Goal: Check status: Check status

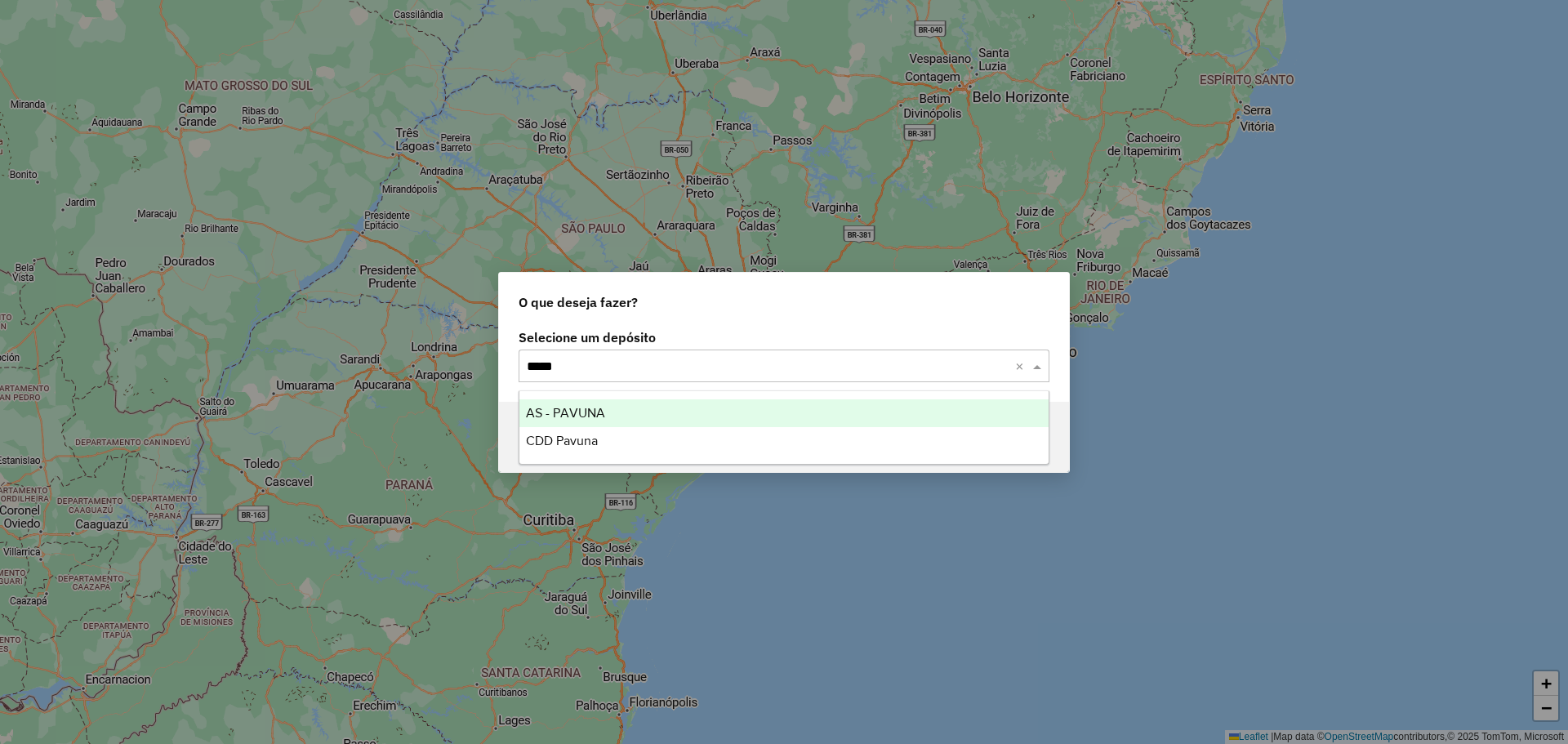
type input "******"
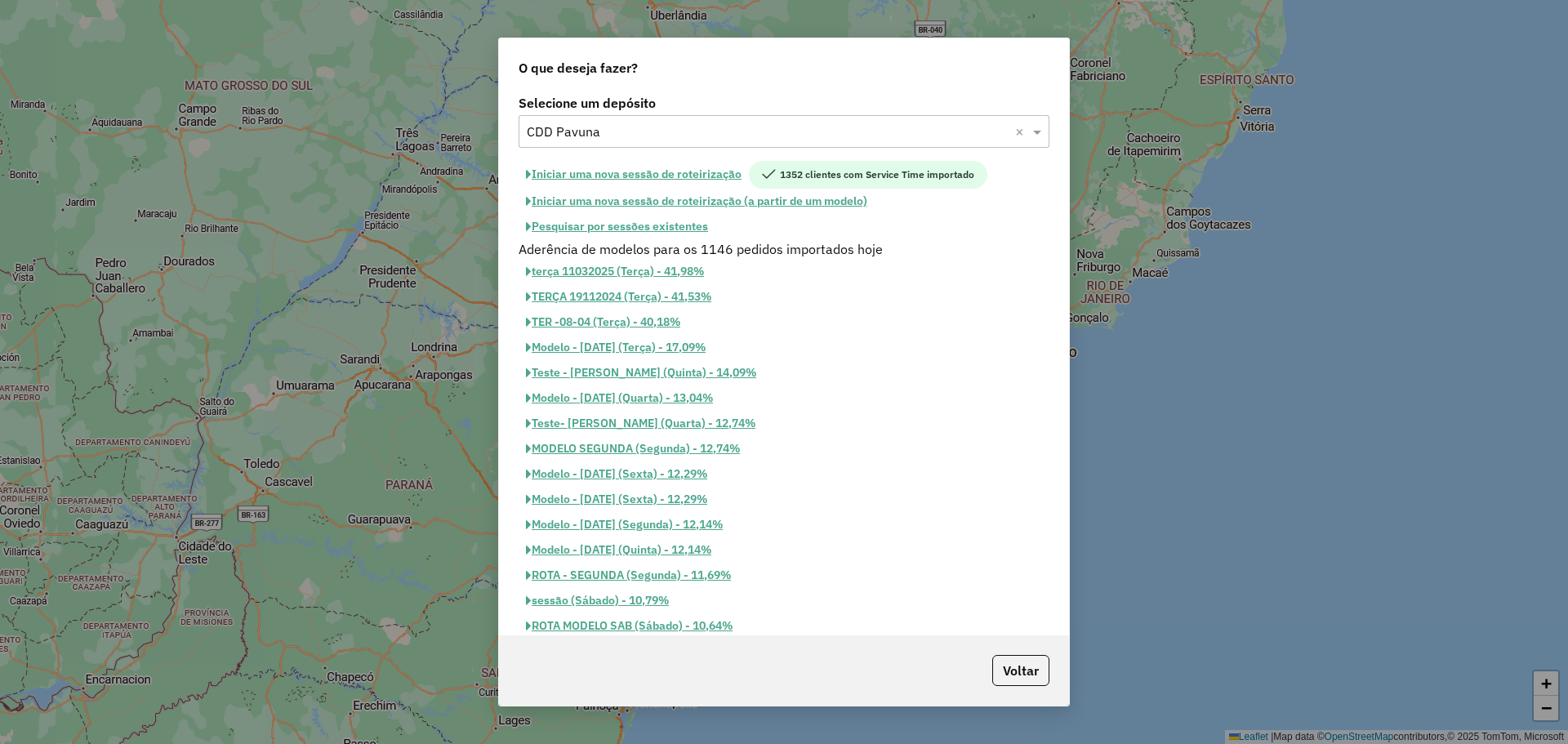
click at [687, 223] on button "Pesquisar por sessões existentes" at bounding box center [616, 226] width 196 height 25
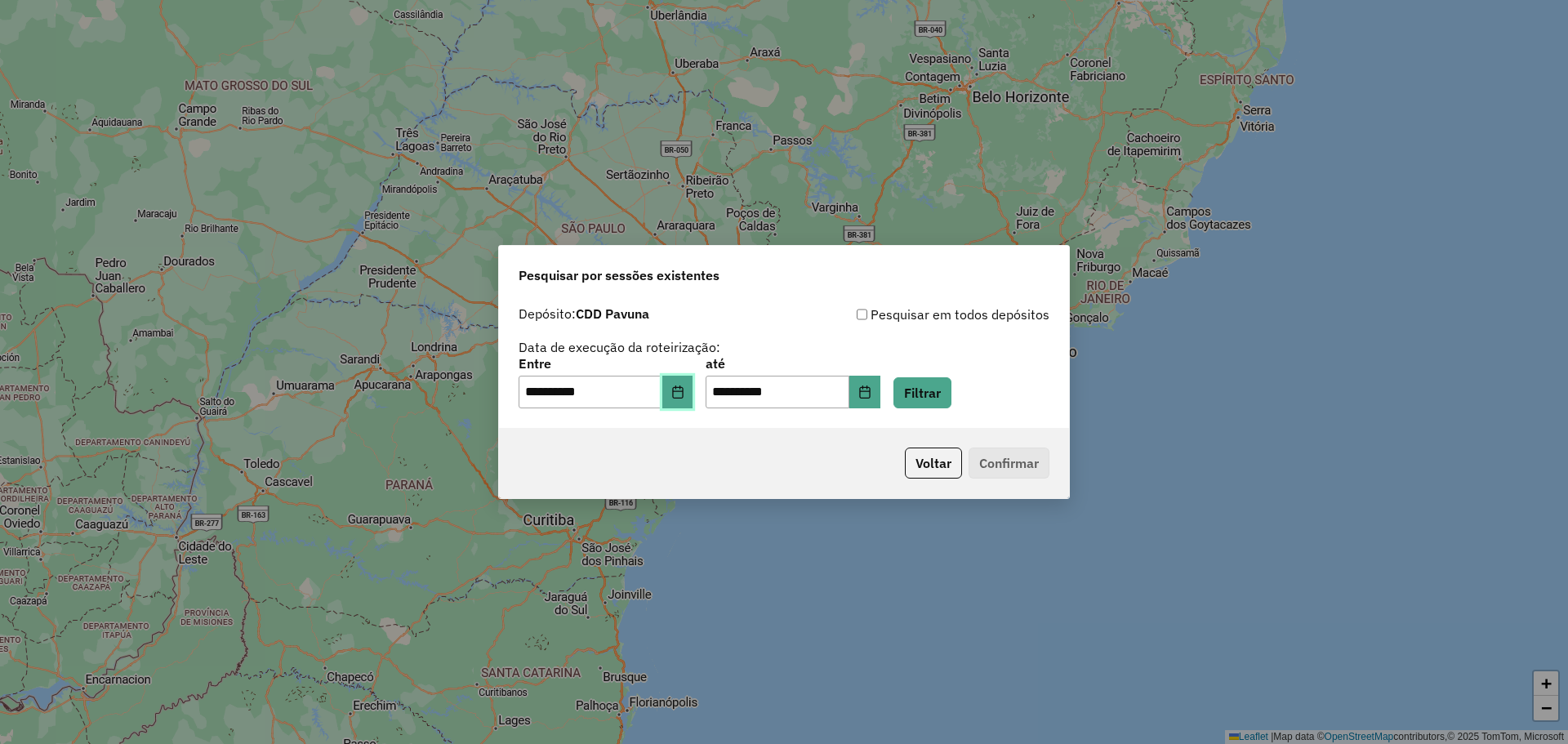
click at [684, 397] on icon "Choose Date" at bounding box center [678, 392] width 13 height 13
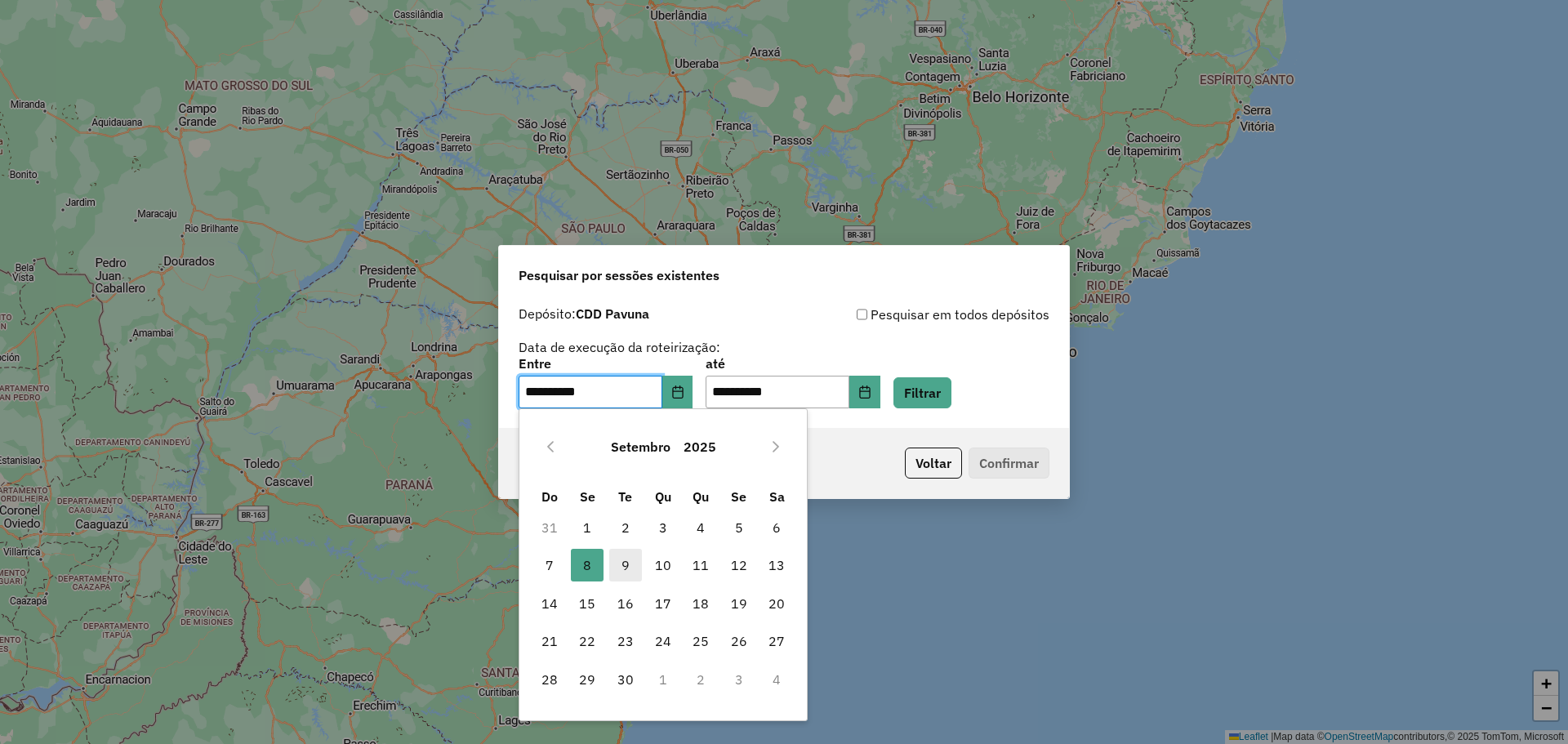
click at [618, 570] on span "9" at bounding box center [626, 566] width 33 height 33
type input "**********"
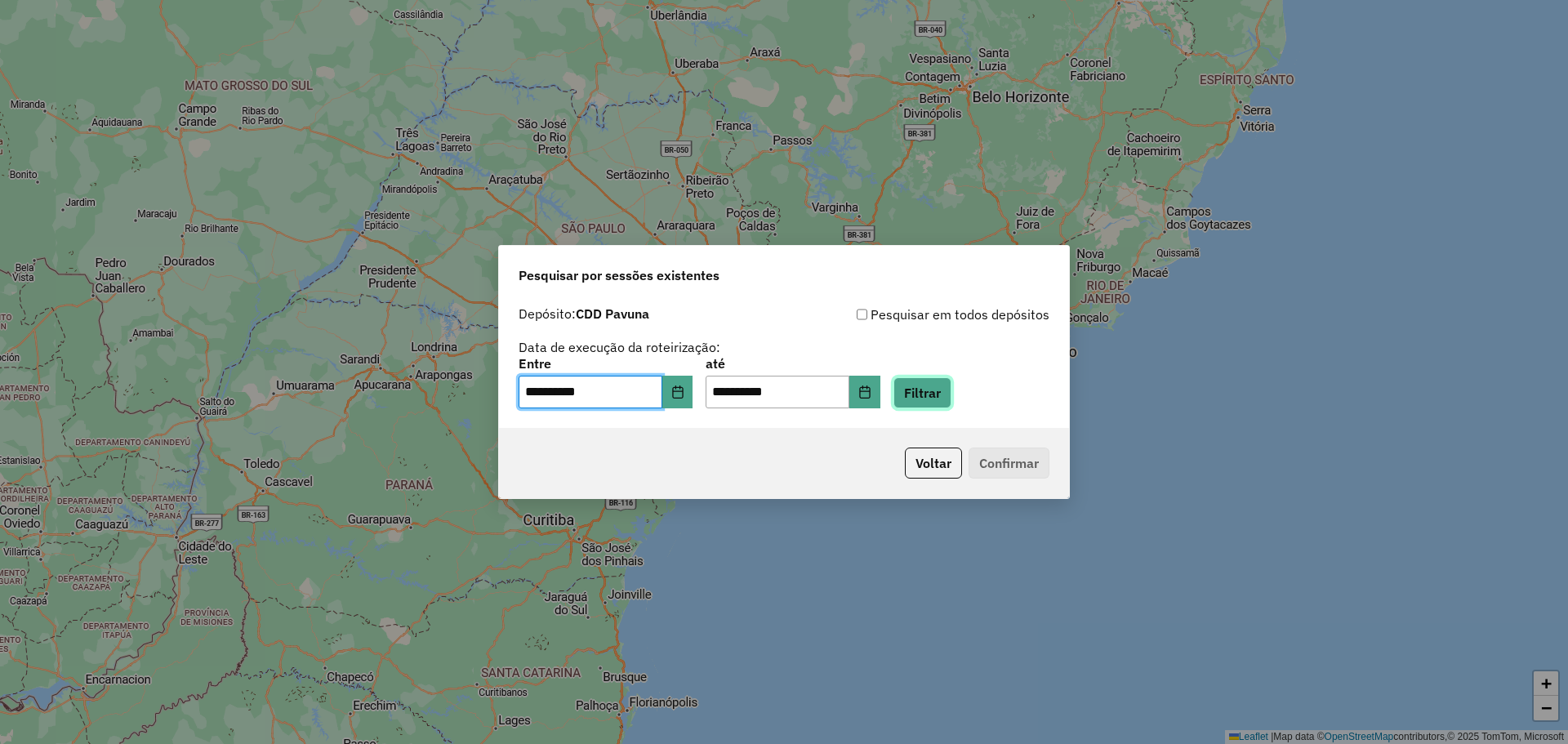
click at [937, 398] on button "Filtrar" at bounding box center [922, 393] width 58 height 31
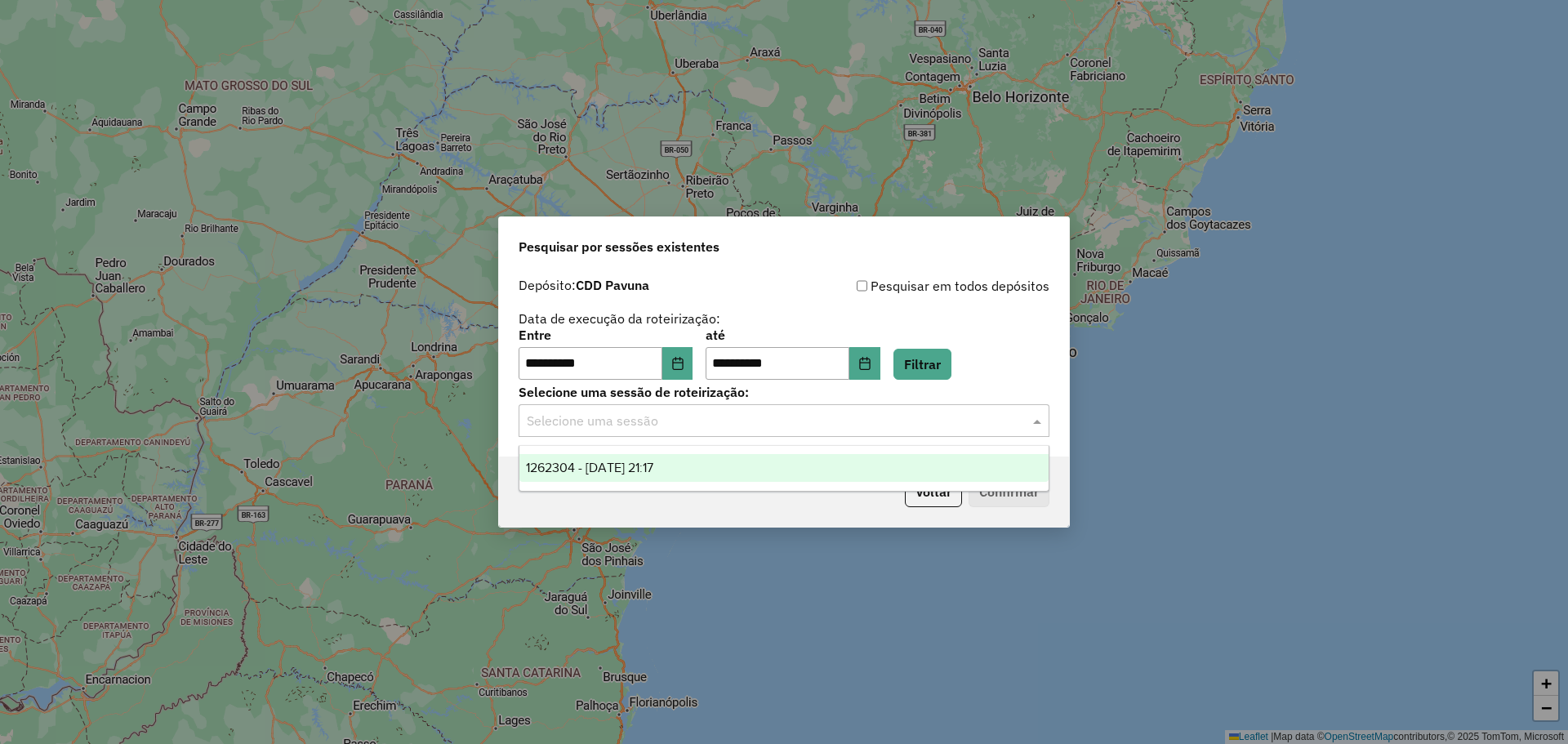
drag, startPoint x: 748, startPoint y: 419, endPoint x: 759, endPoint y: 450, distance: 32.9
click at [748, 418] on input "text" at bounding box center [768, 421] width 482 height 19
click at [742, 477] on div "1262304 - [DATE] 21:17" at bounding box center [784, 468] width 529 height 28
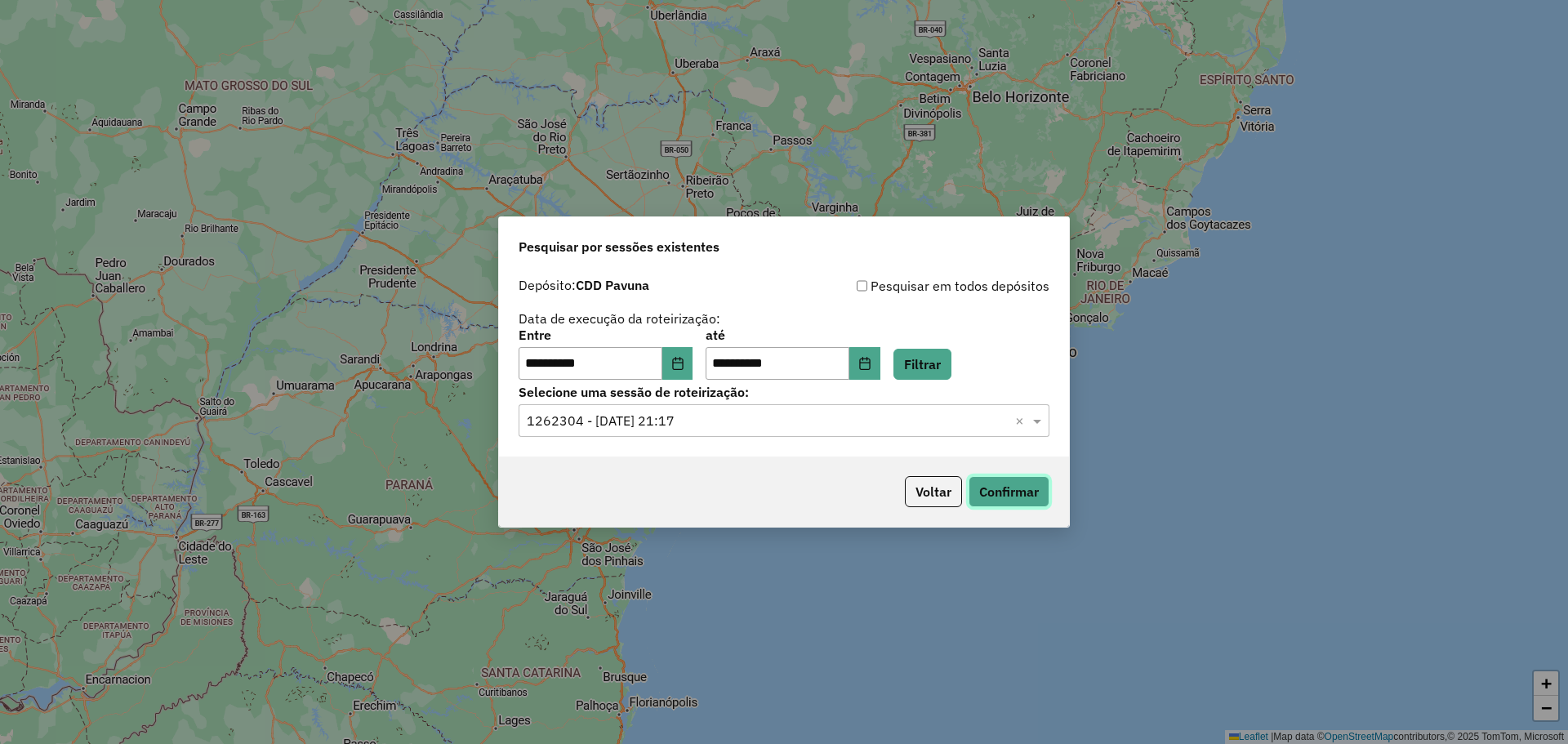
click at [983, 494] on button "Confirmar" at bounding box center [1009, 492] width 81 height 31
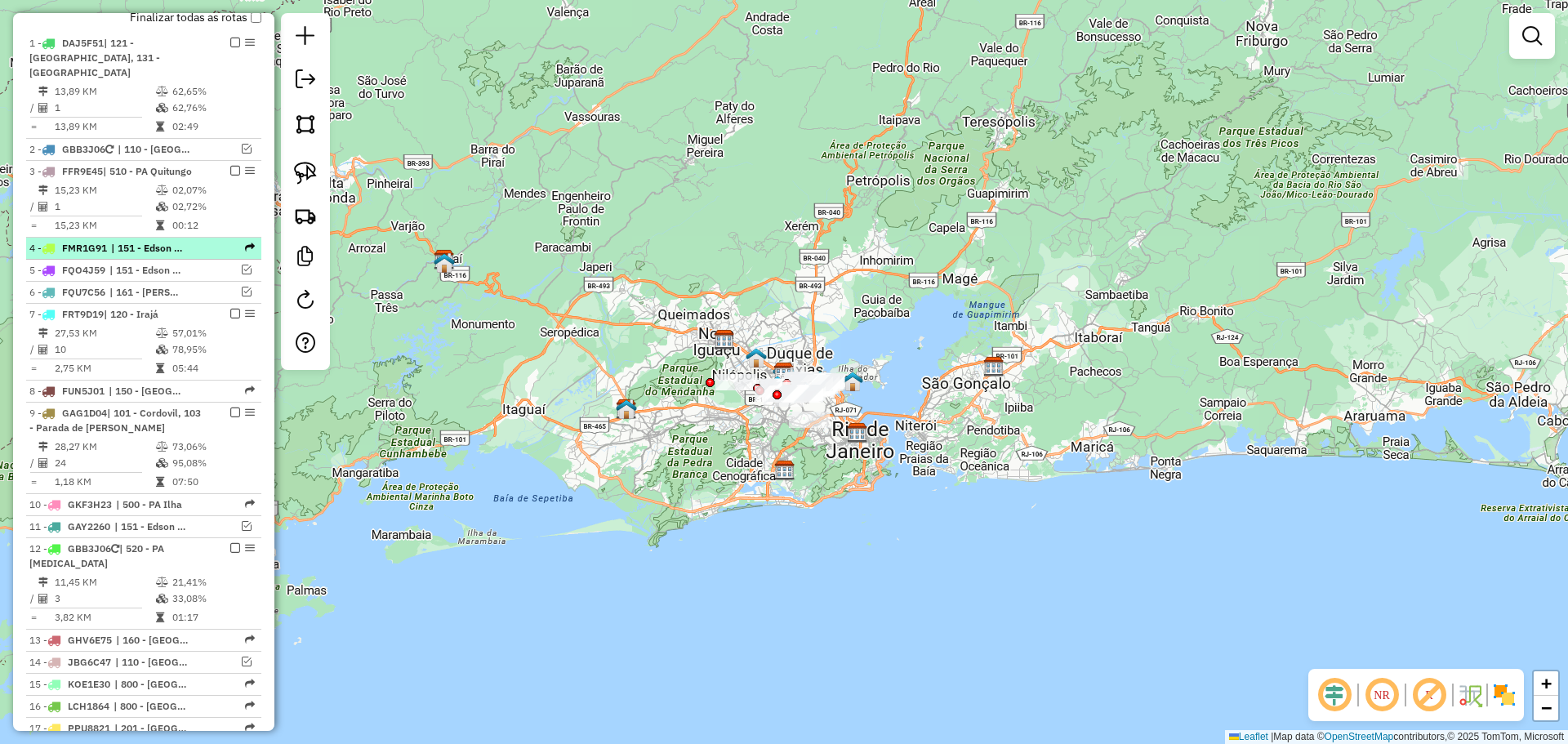
scroll to position [81, 0]
